Goal: Check status: Check status

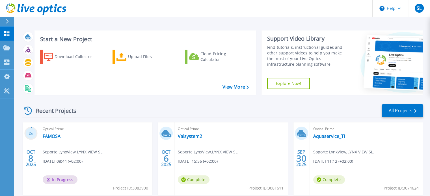
scroll to position [57, 0]
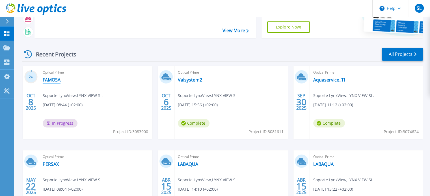
click at [44, 78] on link "FAMOSA" at bounding box center [52, 80] width 18 height 6
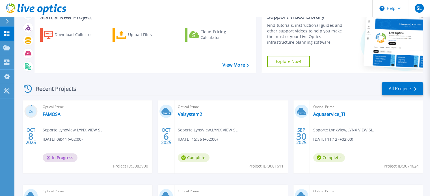
scroll to position [28, 0]
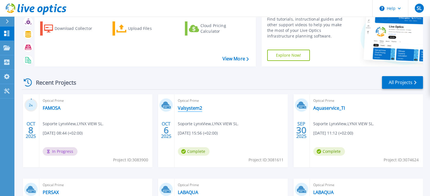
click at [192, 109] on link "Valsystem2" at bounding box center [190, 108] width 24 height 6
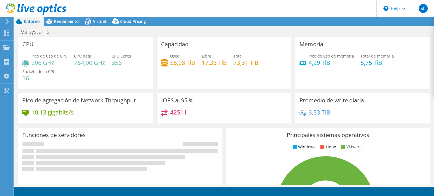
select select "USD"
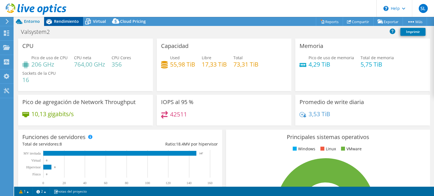
click at [65, 21] on span "Rendimiento" at bounding box center [66, 21] width 25 height 5
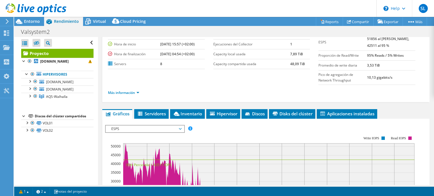
scroll to position [85, 0]
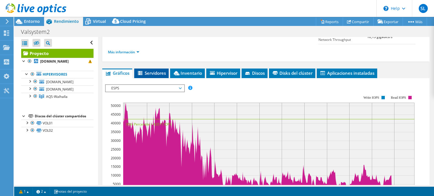
click at [156, 70] on span "Servidores" at bounding box center [151, 73] width 29 height 6
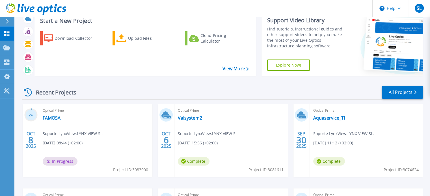
scroll to position [28, 0]
